Goal: Find specific page/section: Find specific page/section

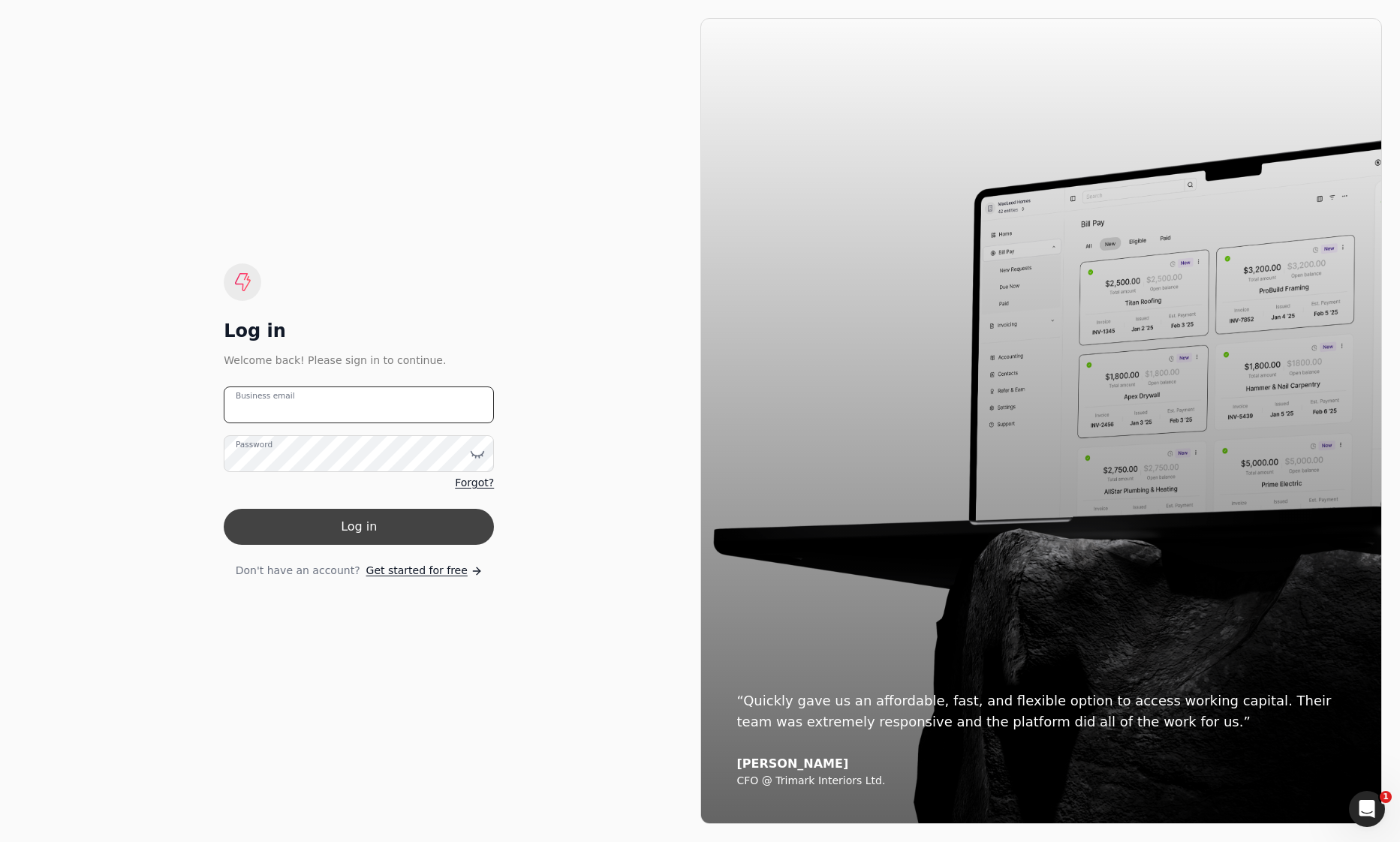
type email "[EMAIL_ADDRESS][DOMAIN_NAME]"
click at [352, 520] on button "Log in" at bounding box center [358, 528] width 270 height 36
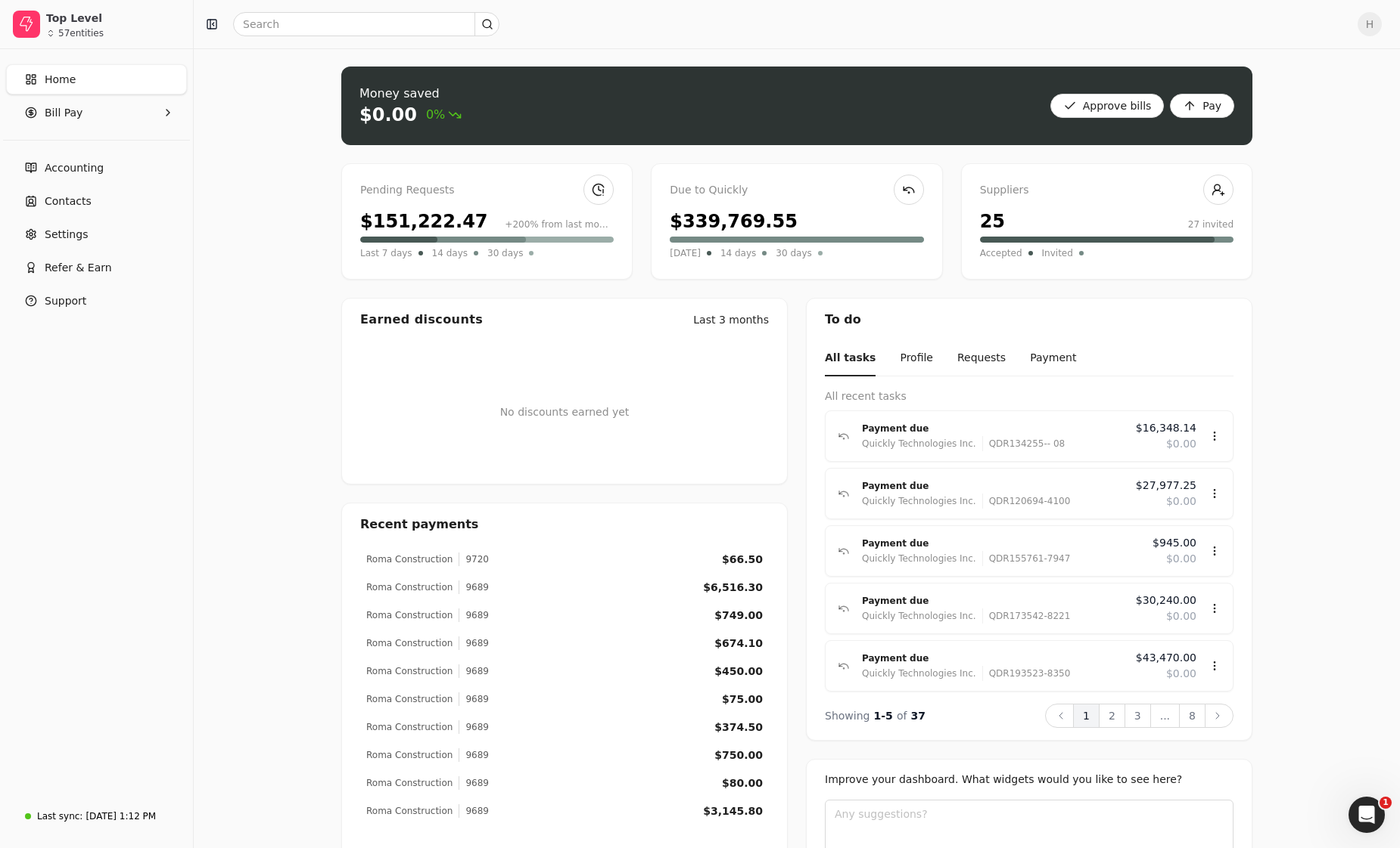
click at [279, 12] on div "H" at bounding box center [797, 24] width 1206 height 49
click at [277, 16] on input "text" at bounding box center [366, 24] width 266 height 24
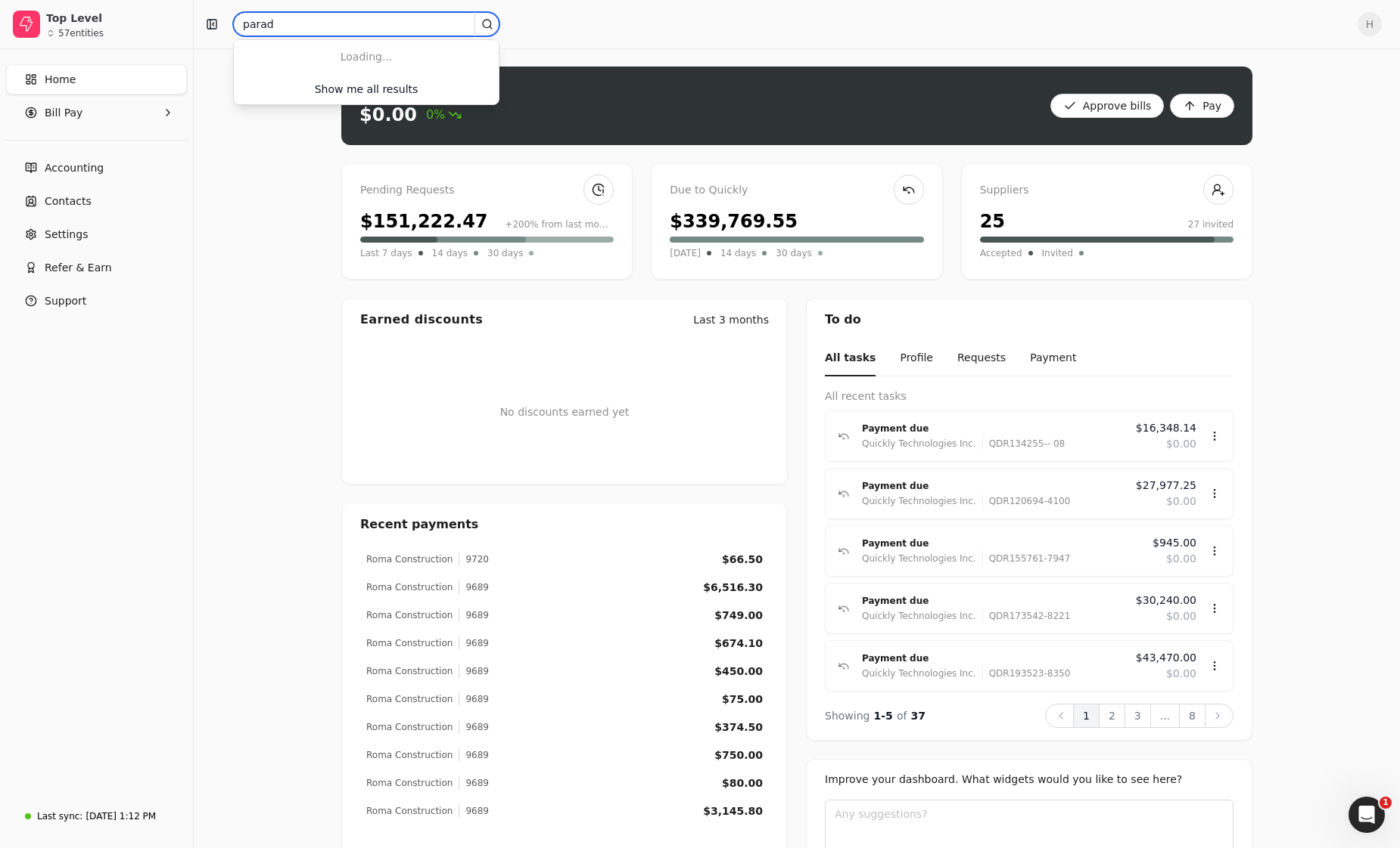
type input "parad"
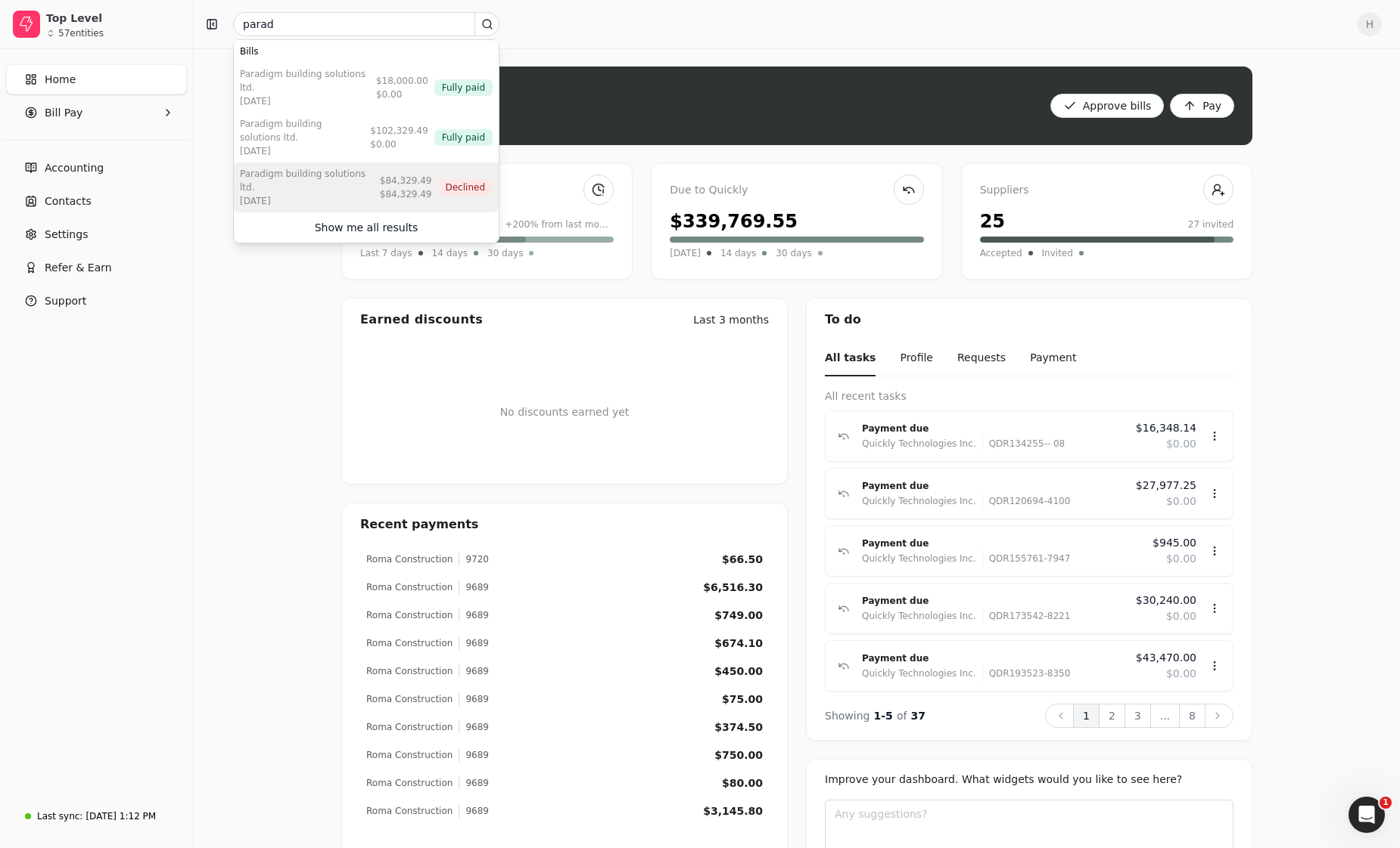
click at [394, 170] on div "Paradigm Building Solutions Ltd. [DATE] $84,329.49 $84,329.49 Declined" at bounding box center [366, 187] width 264 height 50
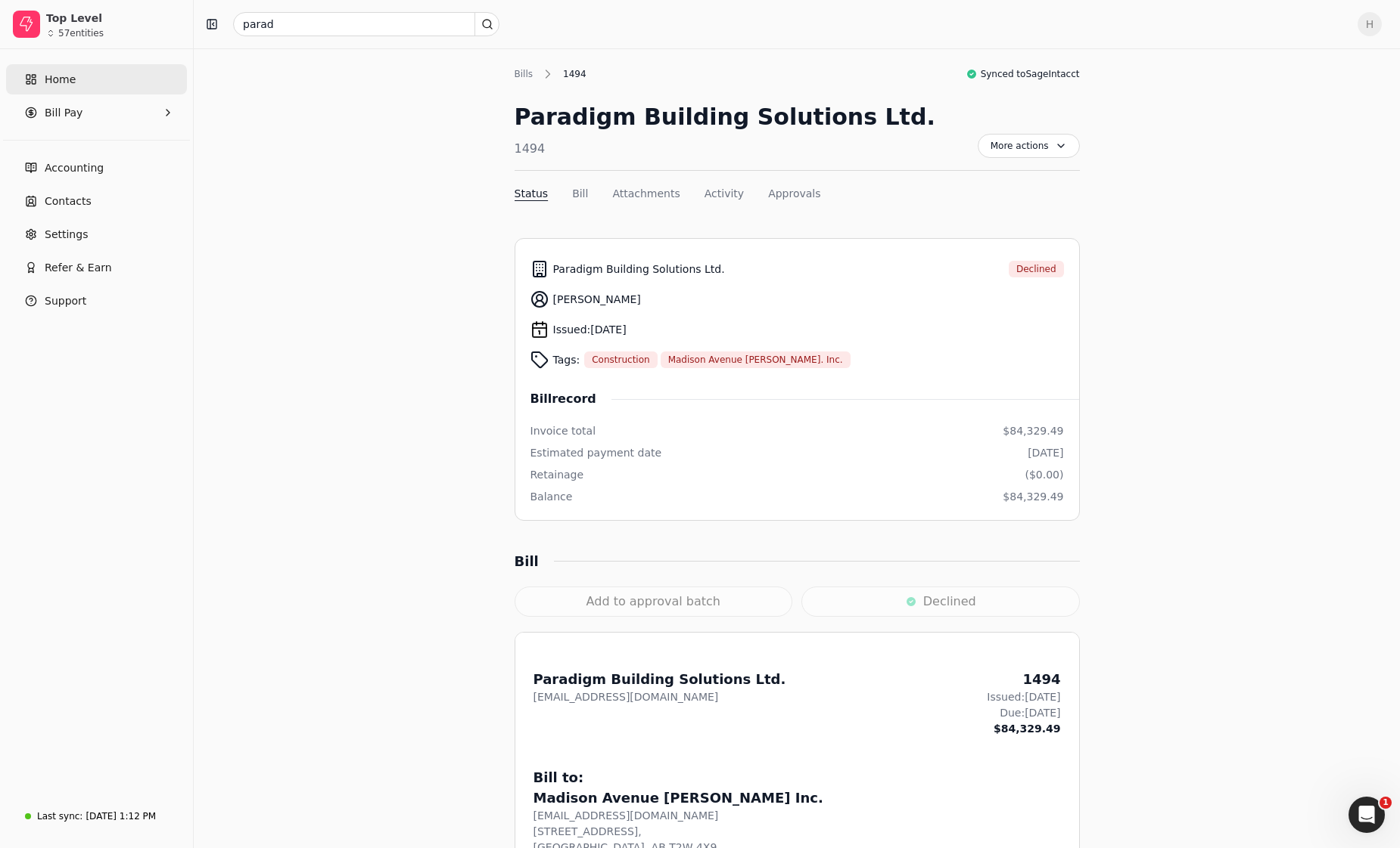
click at [68, 90] on link "Home" at bounding box center [95, 79] width 180 height 31
